Goal: Transaction & Acquisition: Purchase product/service

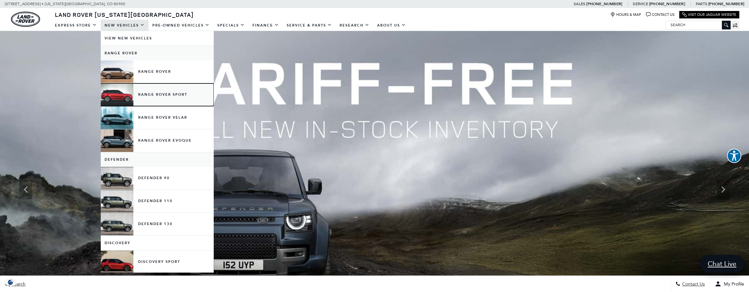
click at [160, 98] on link "Range Rover Sport" at bounding box center [157, 94] width 113 height 23
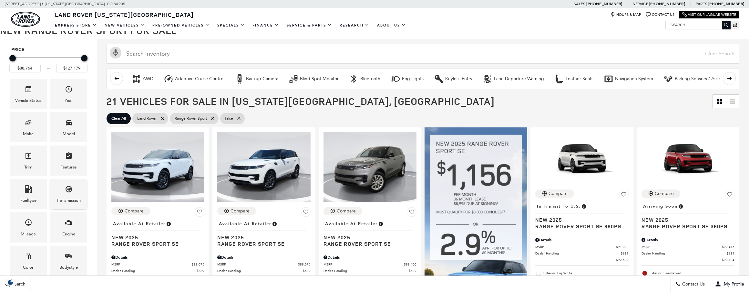
scroll to position [108, 0]
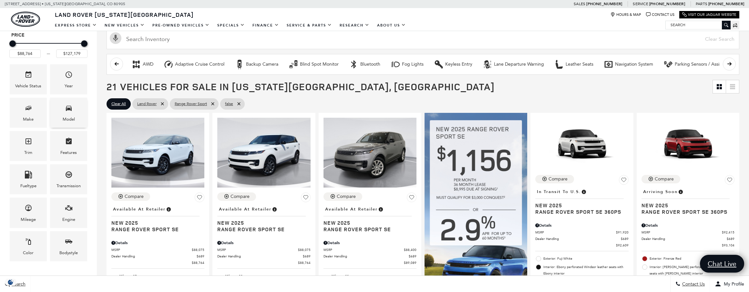
click at [66, 117] on div "Model" at bounding box center [69, 119] width 12 height 7
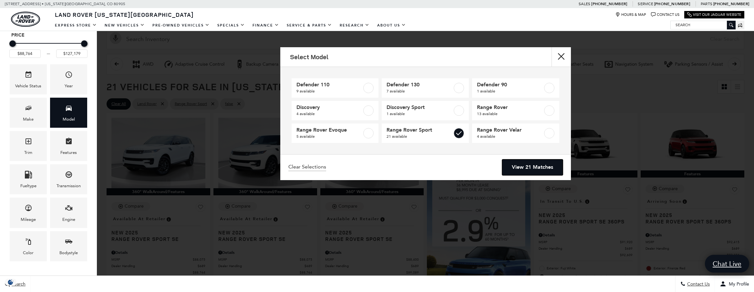
click at [531, 171] on link "View 21 Matches" at bounding box center [532, 167] width 61 height 16
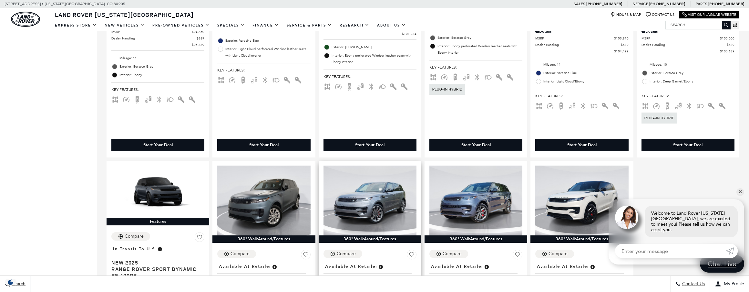
scroll to position [969, 0]
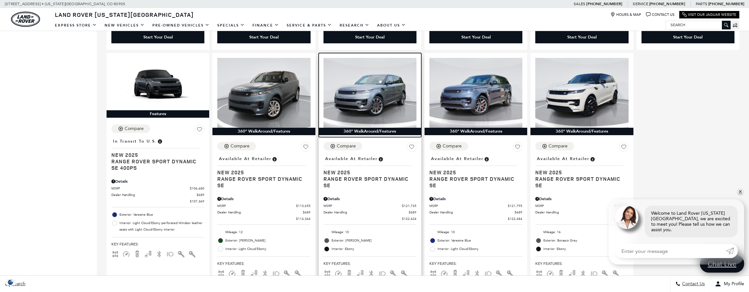
click at [386, 108] on img at bounding box center [370, 93] width 93 height 70
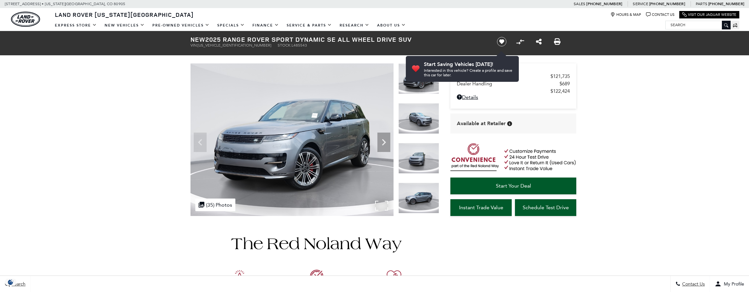
click at [384, 205] on img at bounding box center [292, 139] width 203 height 152
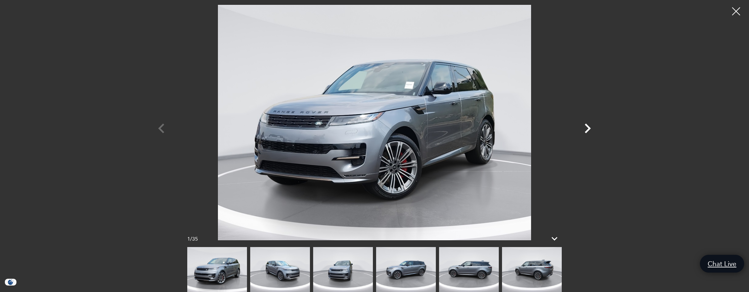
click at [587, 130] on icon "Next" at bounding box center [588, 128] width 6 height 10
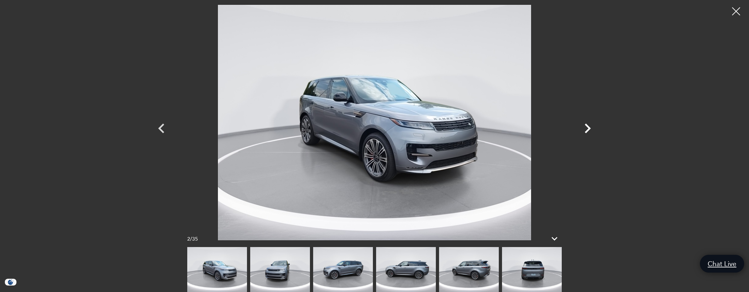
click at [587, 130] on icon "Next" at bounding box center [588, 128] width 6 height 10
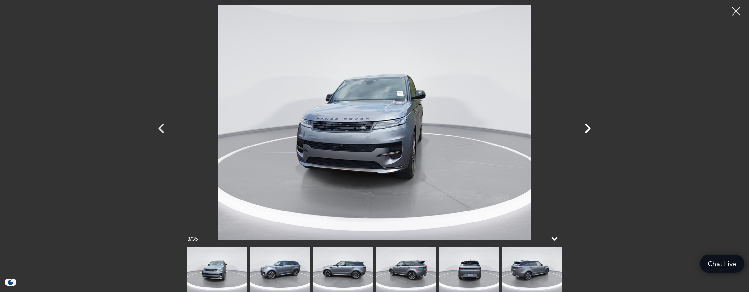
click at [587, 130] on icon "Next" at bounding box center [588, 128] width 6 height 10
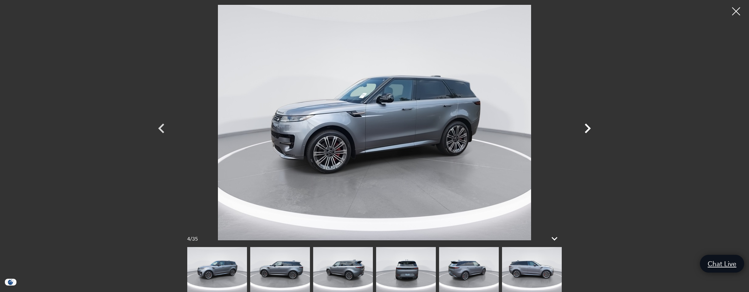
click at [587, 130] on icon "Next" at bounding box center [588, 128] width 6 height 10
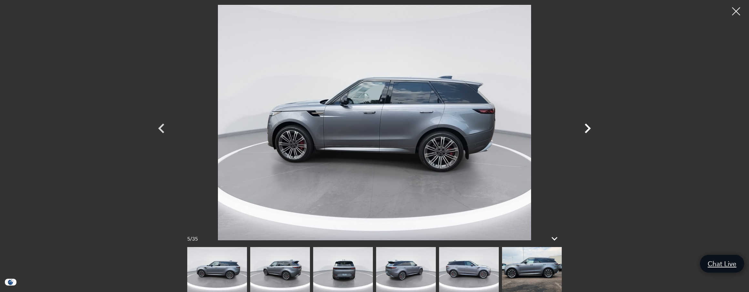
click at [589, 131] on icon "Next" at bounding box center [587, 128] width 19 height 19
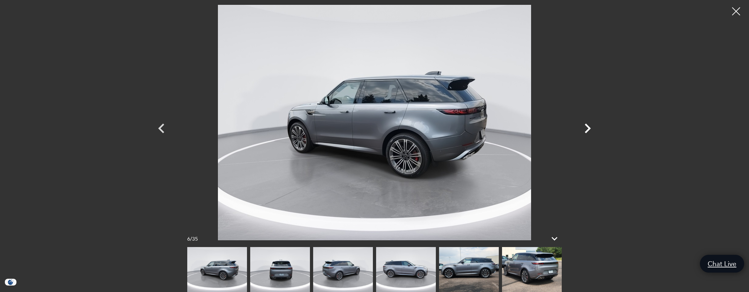
click at [589, 131] on icon "Next" at bounding box center [587, 128] width 19 height 19
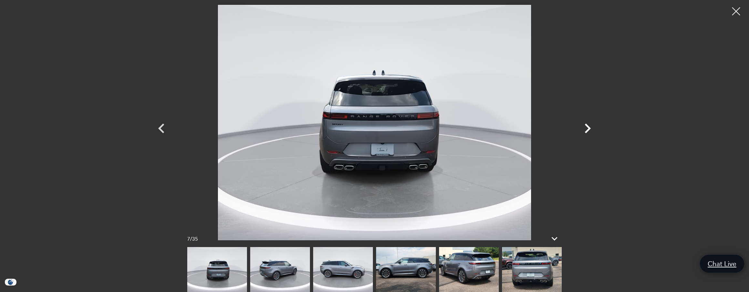
click at [589, 131] on icon "Next" at bounding box center [587, 128] width 19 height 19
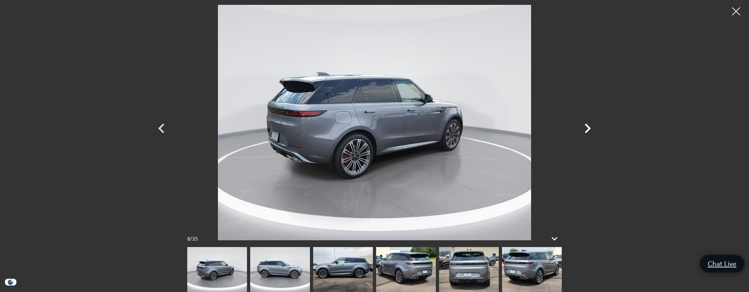
click at [589, 131] on icon "Next" at bounding box center [587, 128] width 19 height 19
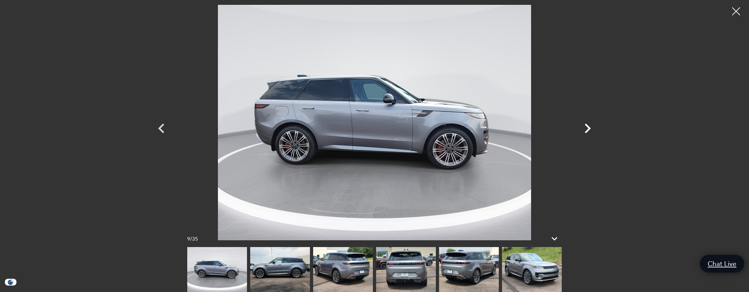
click at [589, 131] on icon "Next" at bounding box center [587, 128] width 19 height 19
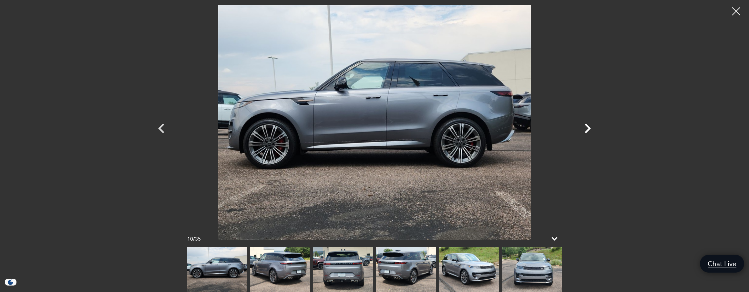
click at [589, 131] on icon "Next" at bounding box center [587, 128] width 19 height 19
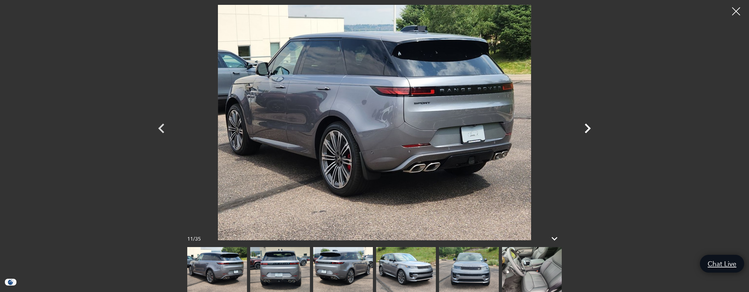
click at [589, 131] on icon "Next" at bounding box center [587, 128] width 19 height 19
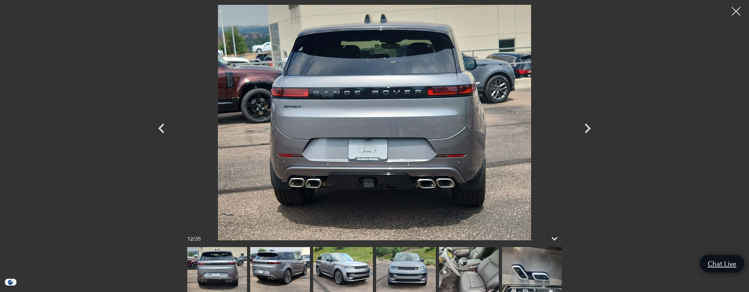
click at [735, 13] on div at bounding box center [736, 11] width 17 height 17
